Goal: Task Accomplishment & Management: Complete application form

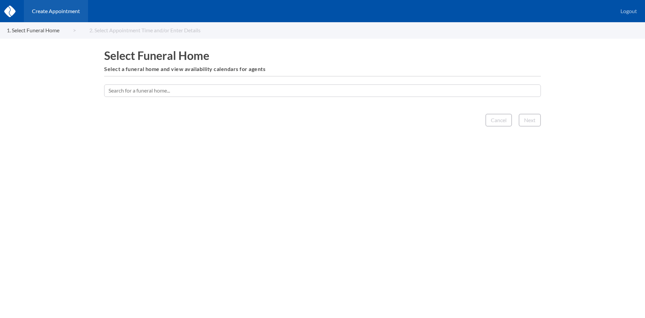
click at [299, 91] on input "text" at bounding box center [322, 90] width 437 height 12
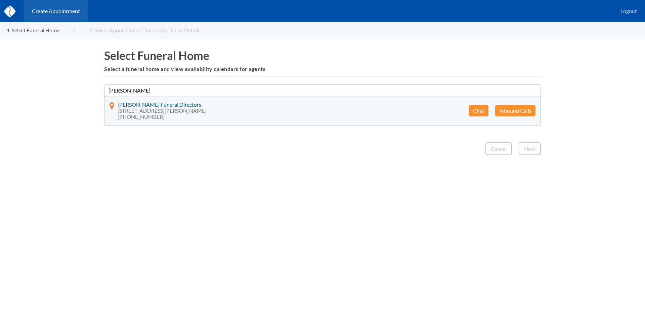
type input "[PERSON_NAME]"
click at [481, 110] on button "Chat" at bounding box center [478, 110] width 19 height 11
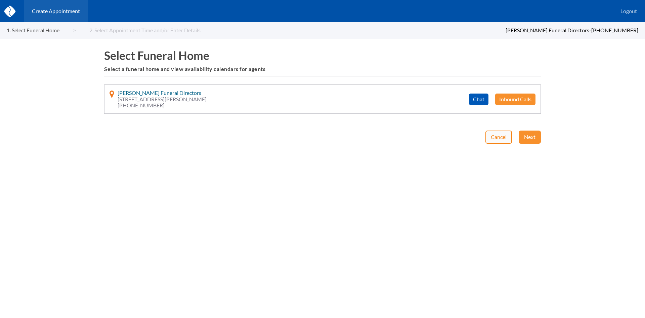
click at [501, 136] on button "Cancel" at bounding box center [499, 136] width 27 height 13
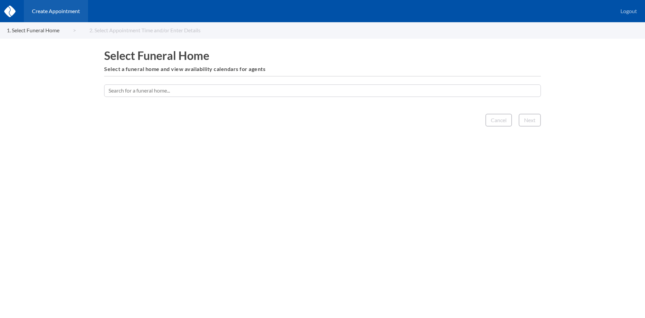
click at [284, 91] on input "text" at bounding box center [322, 90] width 437 height 12
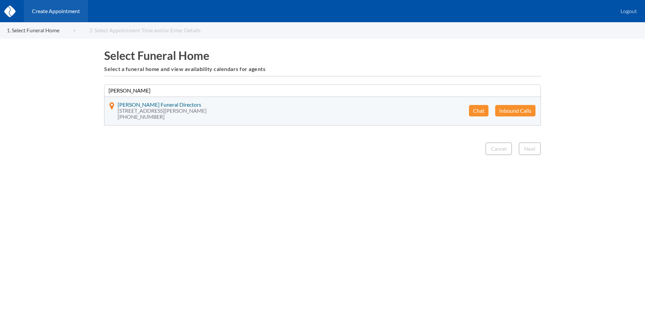
type input "jay"
click at [532, 111] on button "Inbound Calls" at bounding box center [515, 110] width 40 height 11
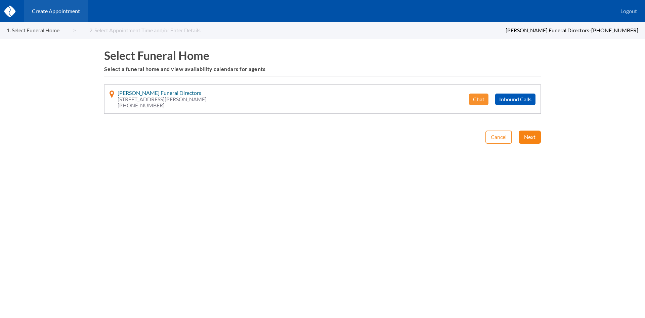
click at [528, 132] on button "Next" at bounding box center [530, 136] width 22 height 13
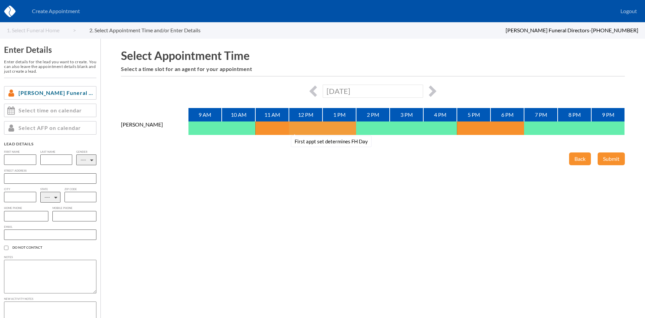
click at [300, 125] on button "First appt set determines FH Day" at bounding box center [297, 127] width 17 height 13
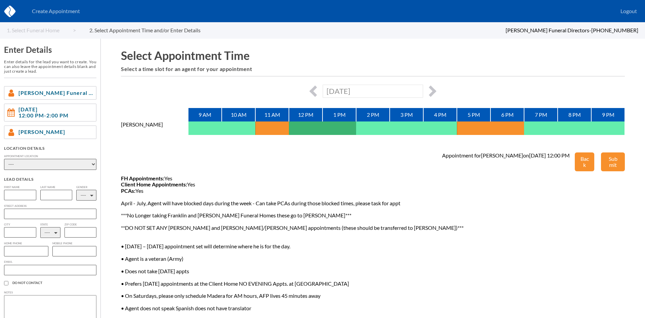
click at [63, 160] on select "---- Phone Consultation Jay Chapel Funeral Directors Client Home" at bounding box center [50, 164] width 92 height 11
select select "phone_consult"
click at [4, 159] on select "---- Phone Consultation Jay Chapel Funeral Directors Client Home" at bounding box center [50, 164] width 92 height 11
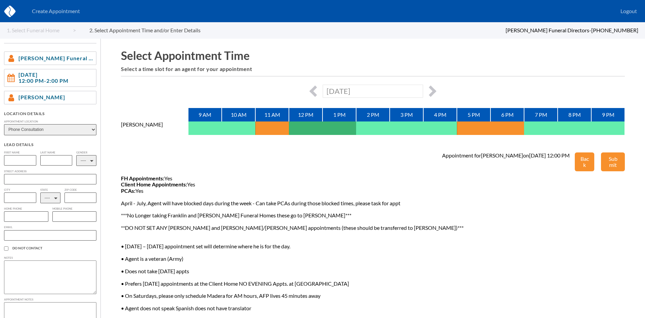
scroll to position [36, 0]
click at [23, 162] on input "text" at bounding box center [20, 159] width 32 height 10
type input "Judy"
click at [42, 160] on input "text" at bounding box center [56, 159] width 32 height 10
type input "Richards"
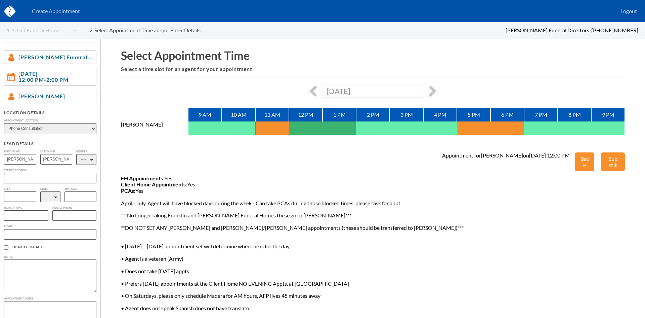
click at [87, 158] on select "---- M F" at bounding box center [86, 159] width 20 height 11
select select "2"
click at [76, 154] on select "---- M F" at bounding box center [86, 159] width 20 height 11
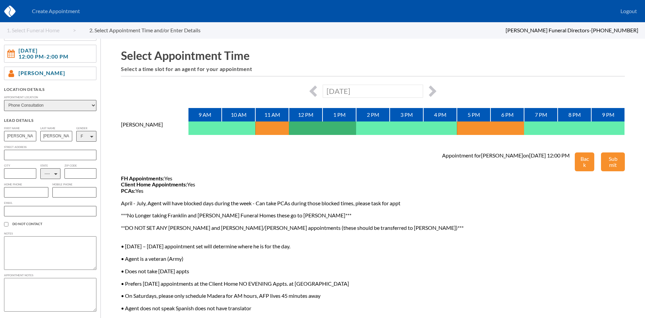
scroll to position [61, 0]
click at [52, 171] on select "---- AL AK AZ AR CA CO CT DE DC FL GA GU HI ID IL IN IA KS KY LA ME MD MA MI MN…" at bounding box center [50, 173] width 20 height 11
select select "CA"
click at [40, 168] on select "---- AL AK AZ AR CA CO CT DE DC FL GA GU HI ID IL IN IA KS KY LA ME MD MA MI MN…" at bounding box center [50, 173] width 20 height 11
click at [27, 194] on input "text" at bounding box center [26, 192] width 44 height 10
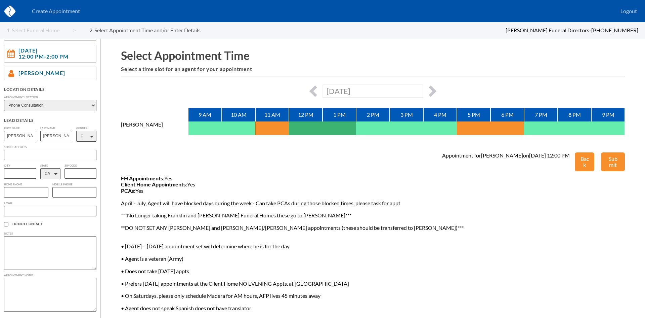
paste input "559-270-6981"
type input "559-270-6981"
click at [52, 240] on textarea at bounding box center [50, 253] width 92 height 34
click at [67, 249] on textarea "She is planning ahead for her and her husband and are mainly interested in a cr…" at bounding box center [50, 253] width 92 height 34
type textarea "She is planning ahead for her and her husband and are mainly interested in a cr…"
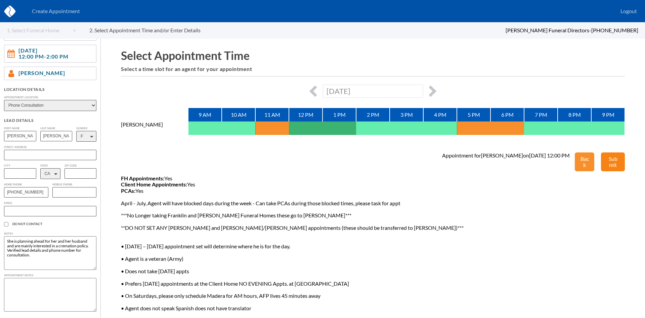
click at [609, 158] on button "Submit" at bounding box center [613, 161] width 24 height 19
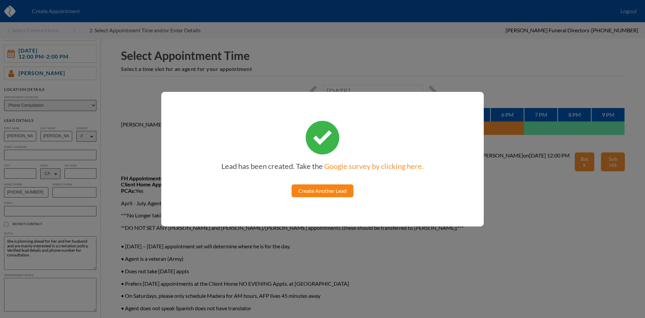
click at [336, 187] on link "Create Another Lead" at bounding box center [323, 190] width 62 height 13
